Goal: Complete application form

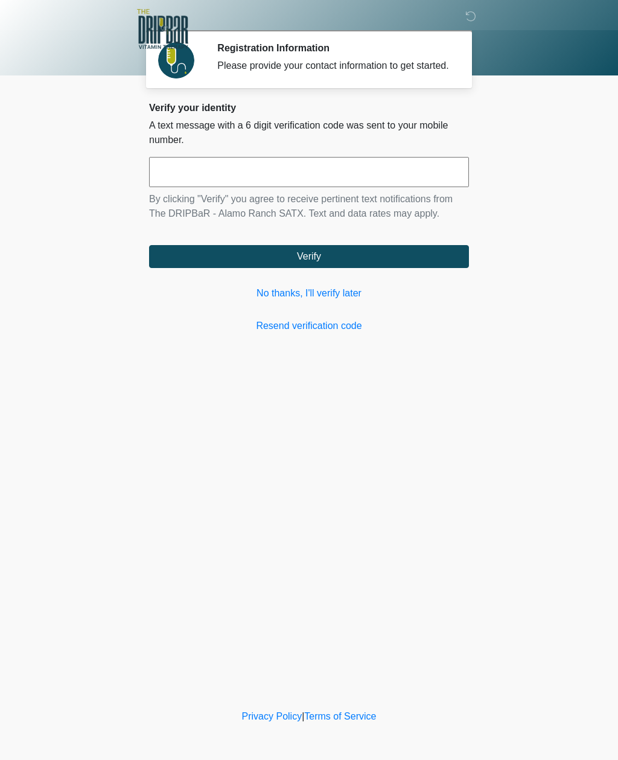
click at [457, 185] on input "text" at bounding box center [309, 172] width 320 height 30
type input "******"
click at [375, 268] on button "Verify" at bounding box center [309, 256] width 320 height 23
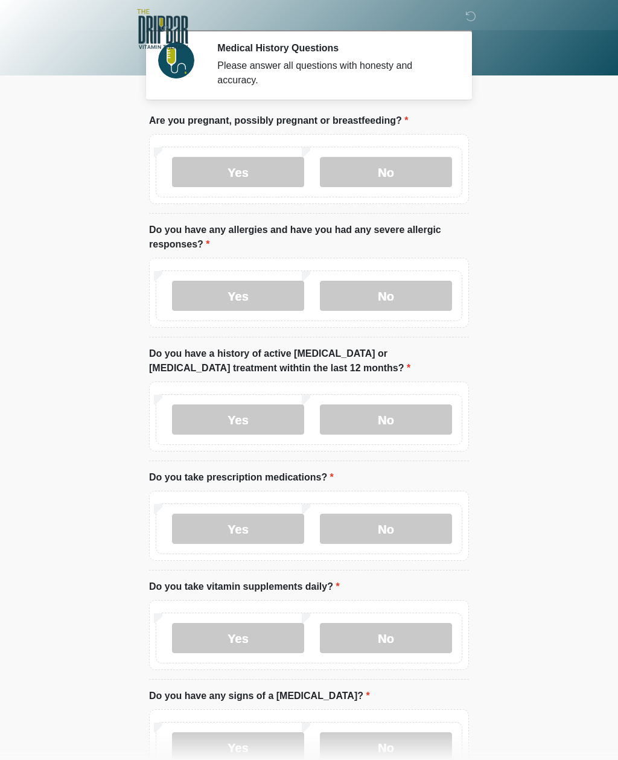
click at [404, 176] on label "No" at bounding box center [386, 172] width 132 height 30
click at [419, 297] on label "No" at bounding box center [386, 296] width 132 height 30
click at [428, 419] on label "No" at bounding box center [386, 419] width 132 height 30
click at [433, 528] on label "No" at bounding box center [386, 528] width 132 height 30
click at [285, 636] on label "Yes" at bounding box center [238, 638] width 132 height 30
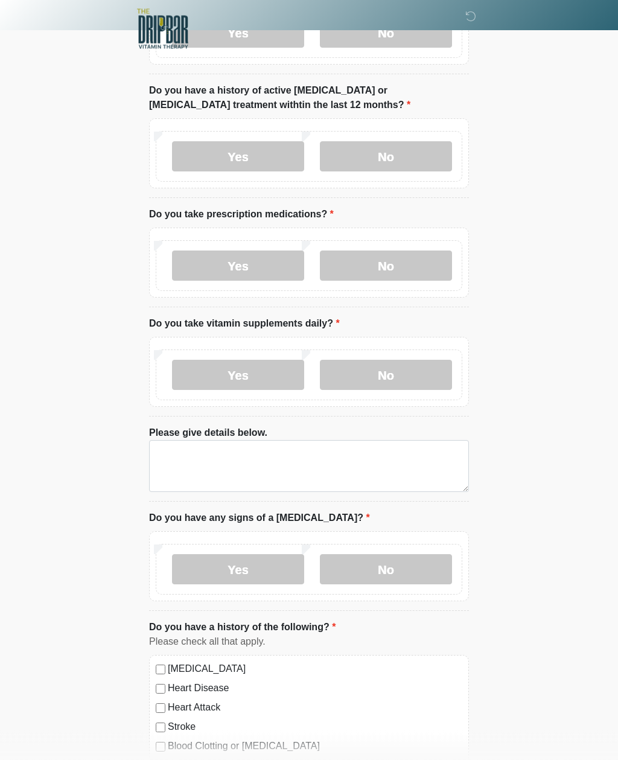
scroll to position [263, 0]
click at [386, 455] on textarea "Please give details below." at bounding box center [309, 466] width 320 height 52
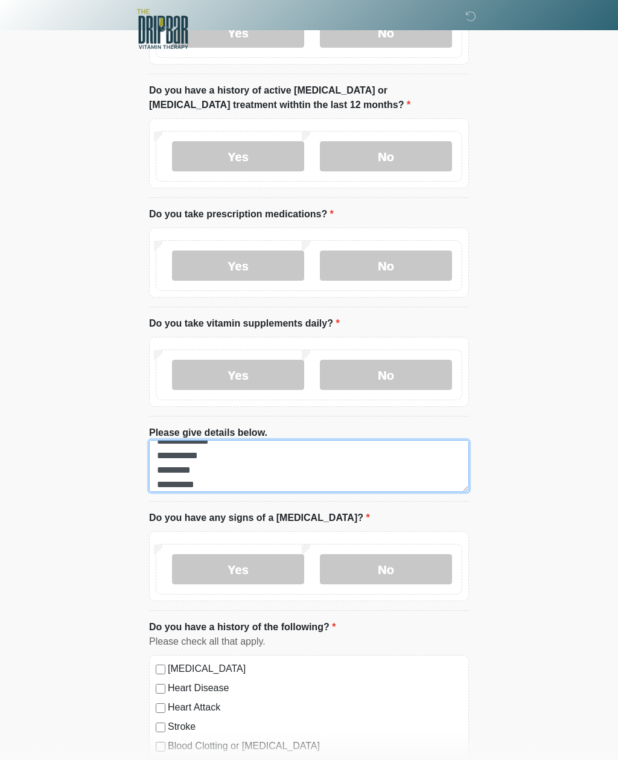
scroll to position [10, 0]
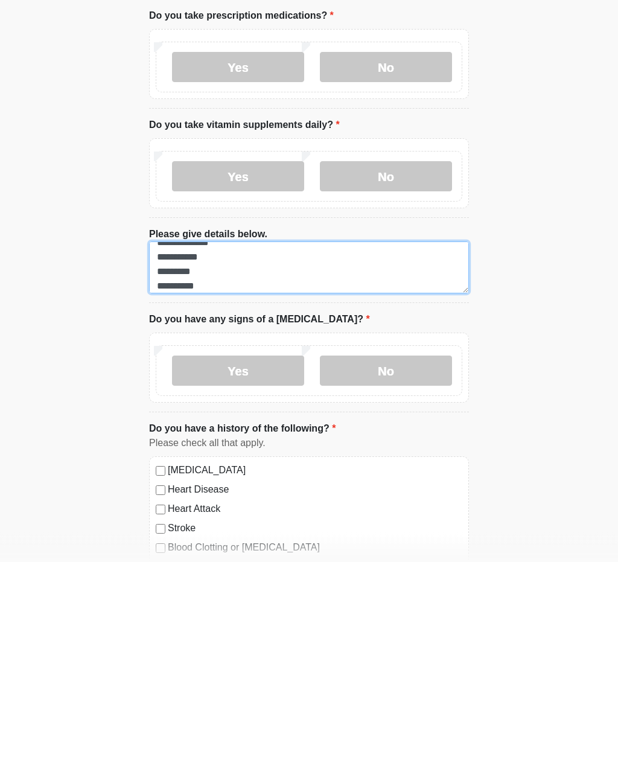
type textarea "**********"
click at [417, 554] on label "No" at bounding box center [386, 569] width 132 height 30
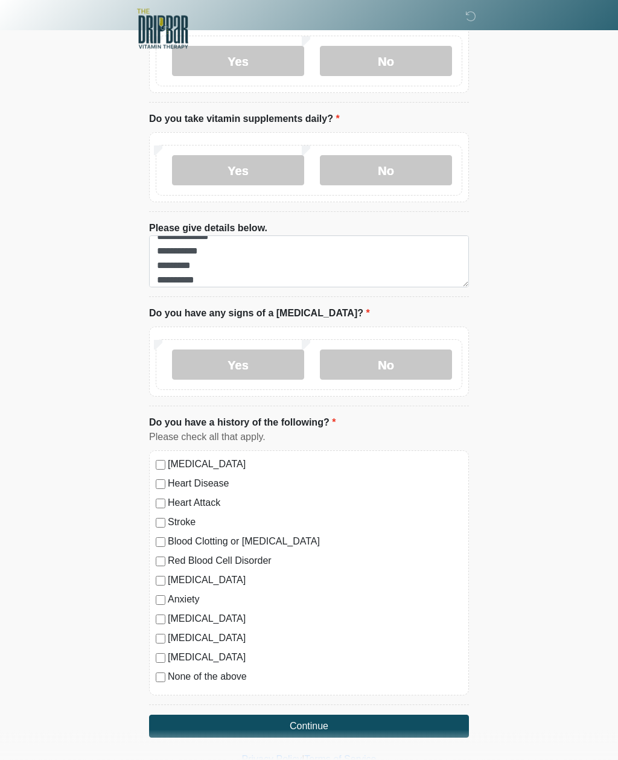
scroll to position [469, 0]
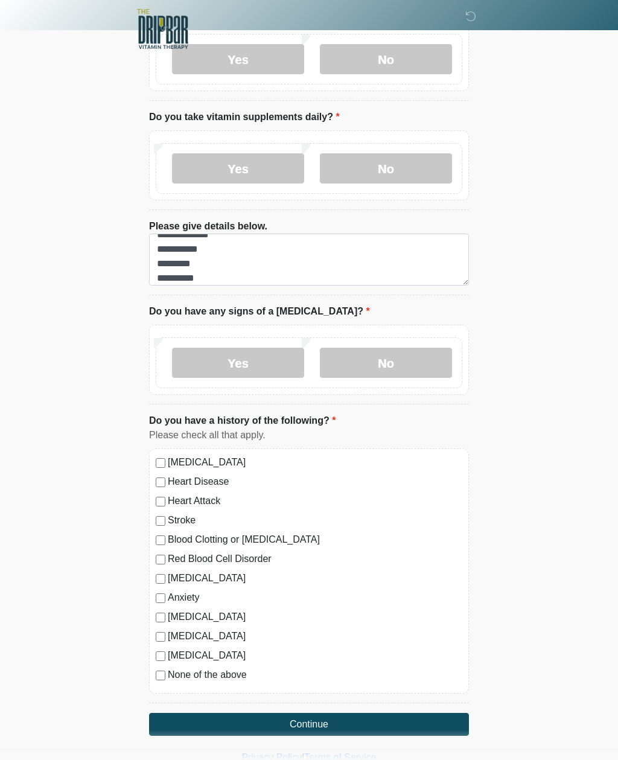
click at [235, 670] on label "None of the above" at bounding box center [315, 674] width 294 height 14
click at [351, 720] on button "Continue" at bounding box center [309, 723] width 320 height 23
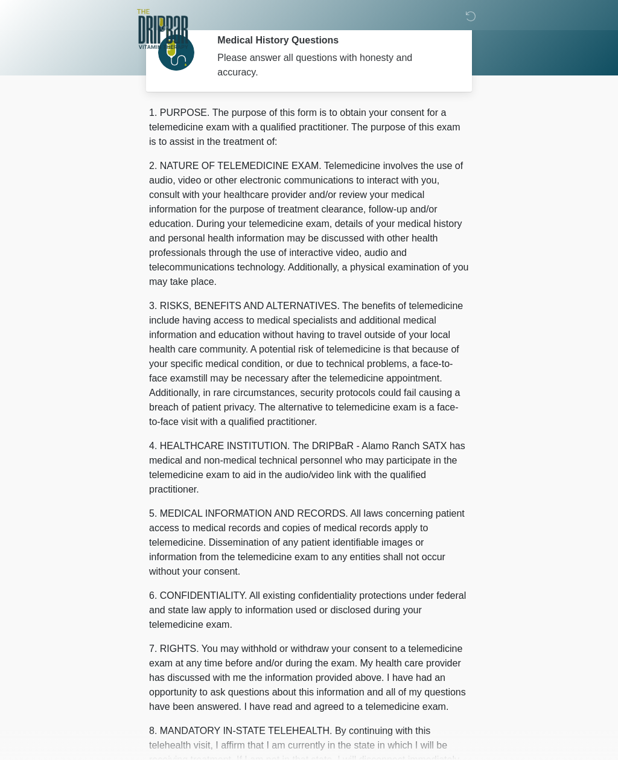
scroll to position [0, 0]
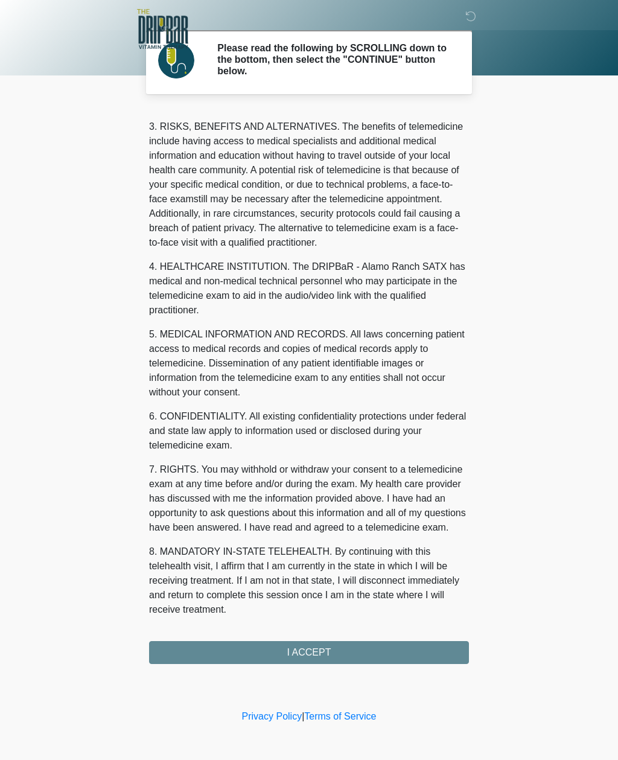
click at [355, 654] on div "1. PURPOSE. The purpose of this form is to obtain your consent for a telemedici…" at bounding box center [309, 386] width 320 height 556
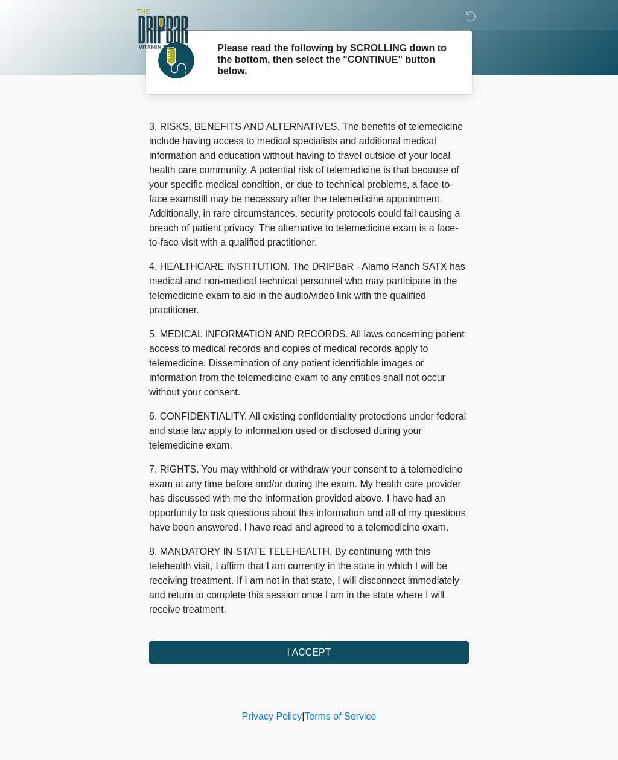
click at [380, 647] on button "I ACCEPT" at bounding box center [309, 652] width 320 height 23
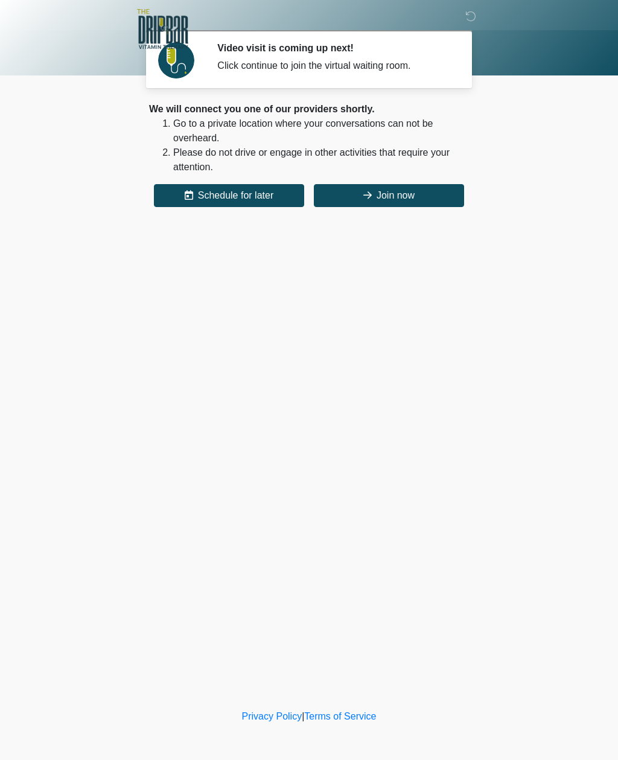
click at [414, 191] on button "Join now" at bounding box center [389, 195] width 150 height 23
